Goal: Obtain resource: Obtain resource

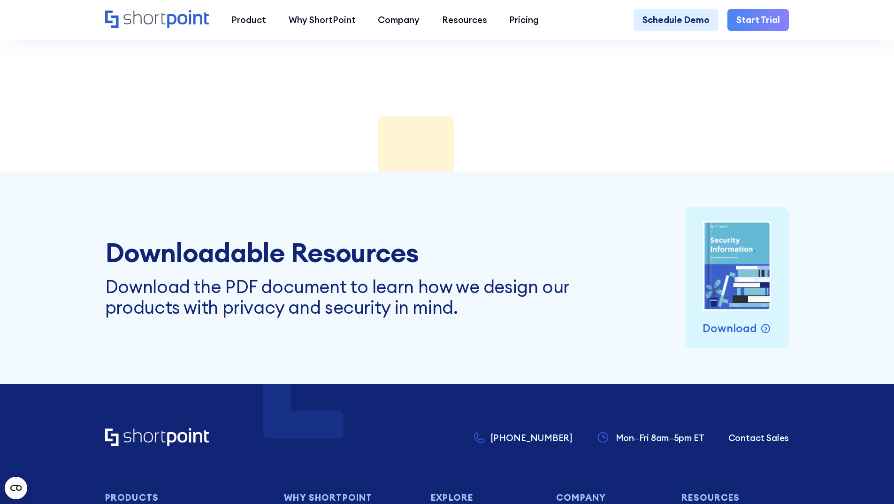
scroll to position [4218, 0]
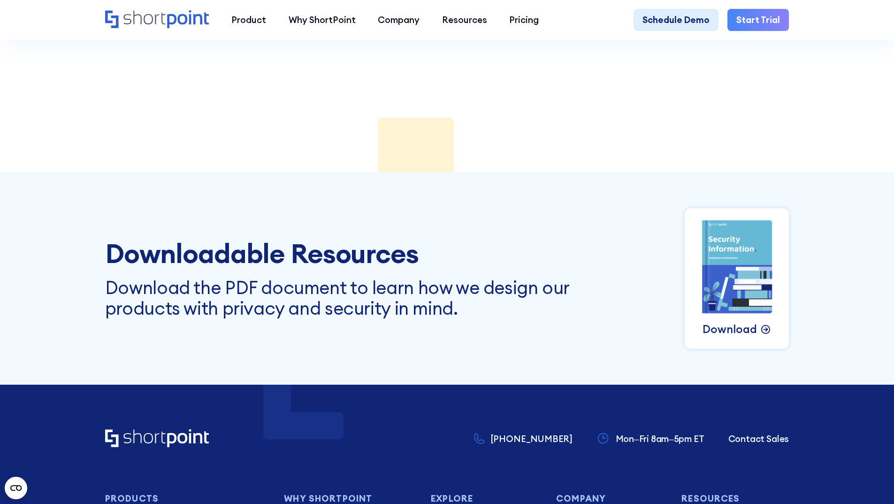
click at [731, 338] on p "Download" at bounding box center [730, 329] width 54 height 17
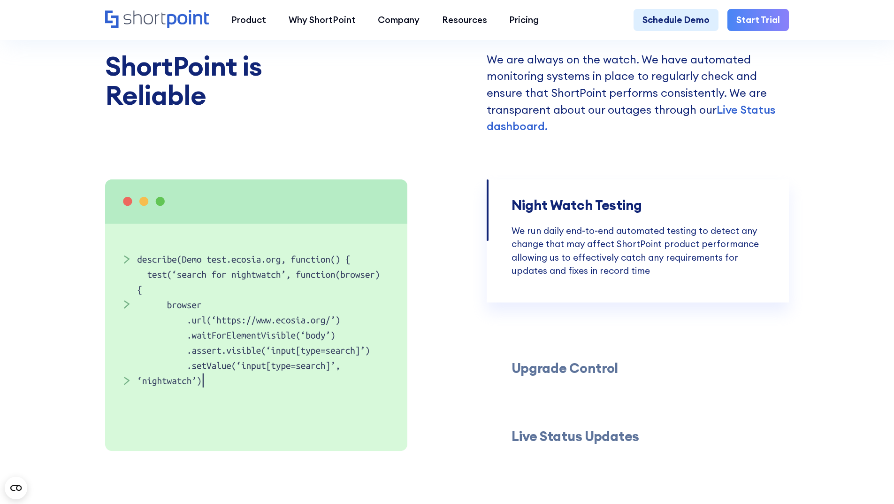
scroll to position [2375, 0]
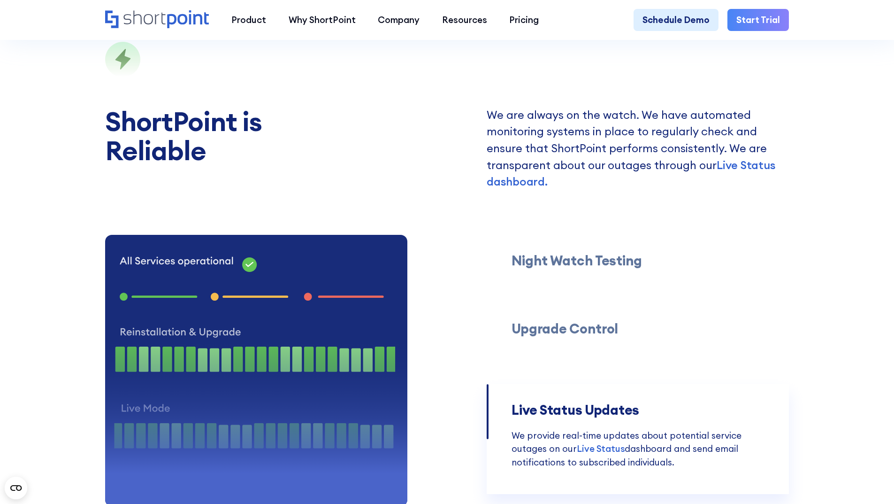
click at [146, 28] on icon "Home" at bounding box center [157, 19] width 104 height 18
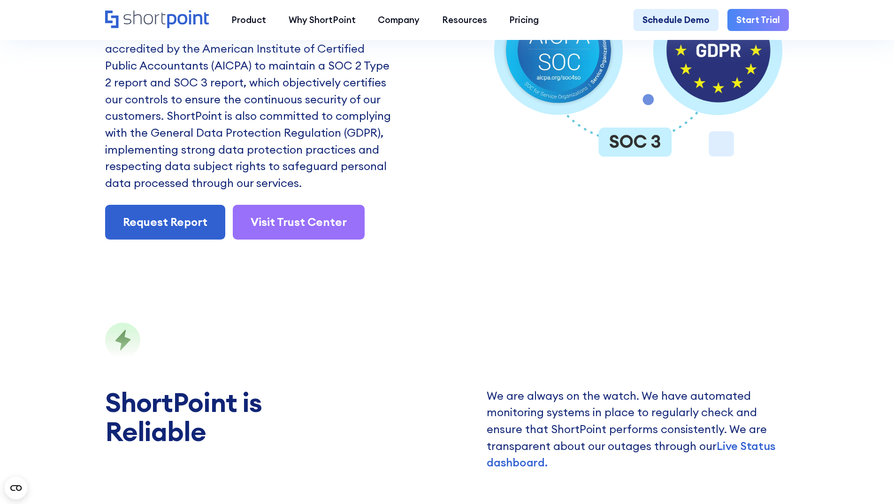
scroll to position [2094, 0]
click at [147, 240] on link "Request Report" at bounding box center [165, 222] width 120 height 35
